Goal: Register for event/course

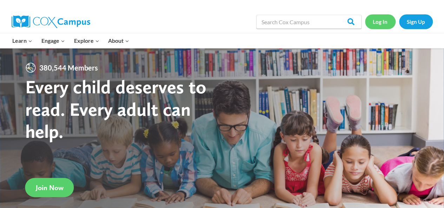
click at [377, 22] on link "Log In" at bounding box center [380, 21] width 31 height 14
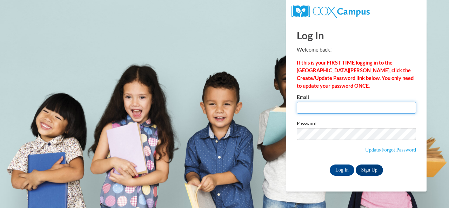
click at [334, 104] on input "Email" at bounding box center [356, 108] width 119 height 12
type input "[PERSON_NAME][EMAIL_ADDRESS][PERSON_NAME][DOMAIN_NAME]"
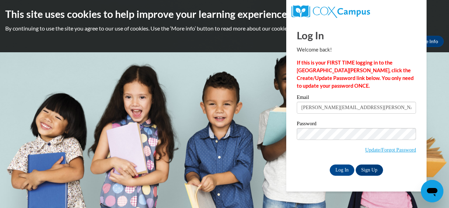
click at [357, 123] on label "Password" at bounding box center [356, 124] width 119 height 7
click at [347, 170] on input "Log In" at bounding box center [342, 170] width 25 height 11
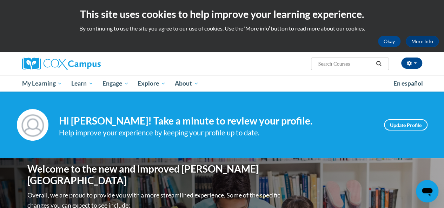
click at [339, 63] on input "Search..." at bounding box center [345, 64] width 56 height 8
type input "oral language"
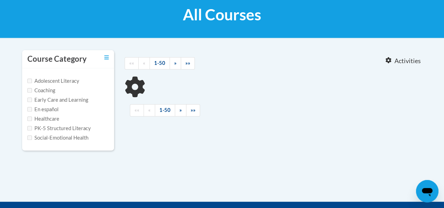
type input "oral language"
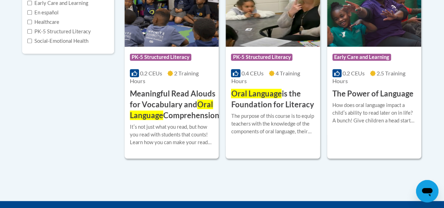
scroll to position [206, 0]
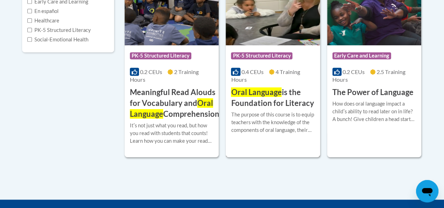
click at [274, 90] on span "Oral Language" at bounding box center [256, 91] width 51 height 9
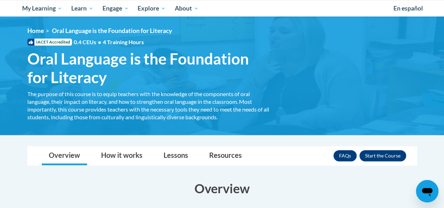
scroll to position [75, 0]
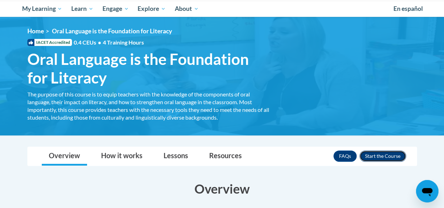
click at [386, 153] on button "Enroll" at bounding box center [383, 156] width 47 height 11
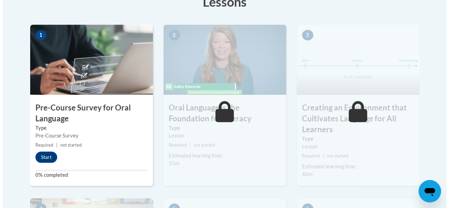
scroll to position [231, 0]
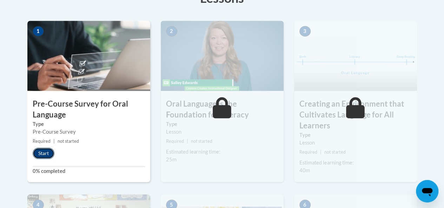
click at [45, 152] on button "Start" at bounding box center [44, 153] width 22 height 11
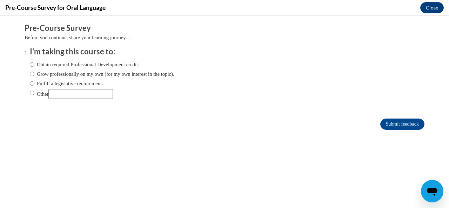
scroll to position [0, 0]
click at [30, 66] on input "Obtain required Professional Development credit." at bounding box center [32, 65] width 5 height 8
radio input "true"
click at [398, 125] on input "Submit feedback" at bounding box center [403, 124] width 44 height 11
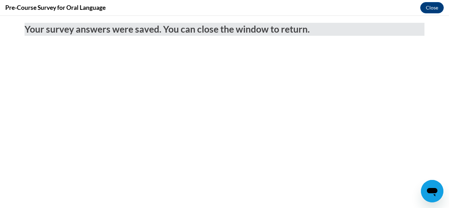
click at [40, 95] on body "Your survey answers were saved. You can close the window to return." at bounding box center [224, 112] width 449 height 192
click at [428, 8] on button "Close" at bounding box center [433, 7] width 24 height 11
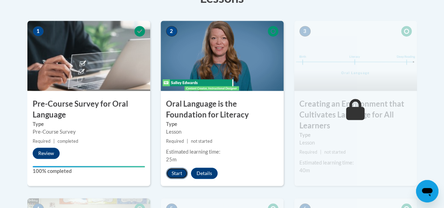
click at [178, 172] on button "Start" at bounding box center [177, 173] width 22 height 11
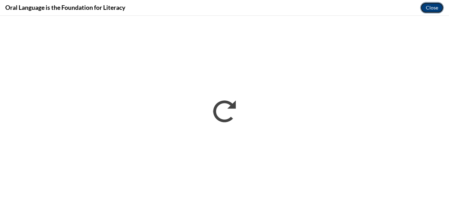
click at [431, 7] on button "Close" at bounding box center [433, 7] width 24 height 11
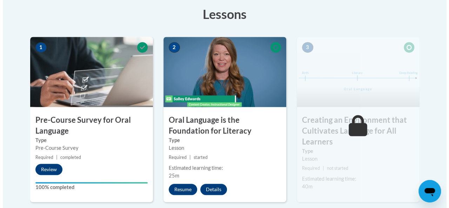
scroll to position [220, 0]
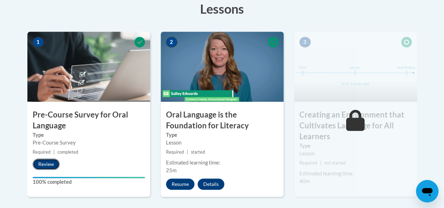
click at [48, 164] on button "Review" at bounding box center [46, 164] width 27 height 11
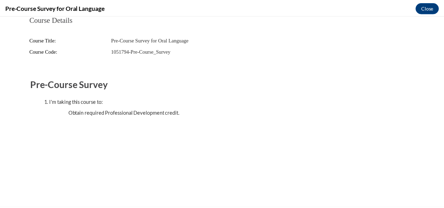
scroll to position [0, 0]
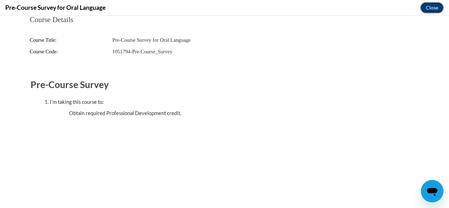
click at [438, 7] on button "Close" at bounding box center [433, 7] width 24 height 11
